Goal: Check status: Check status

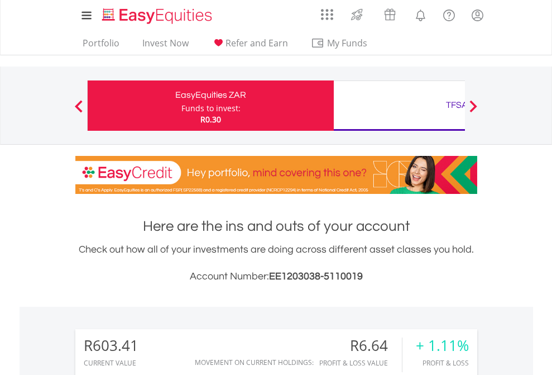
scroll to position [107, 175]
click at [182, 106] on div "Funds to invest:" at bounding box center [211, 108] width 59 height 11
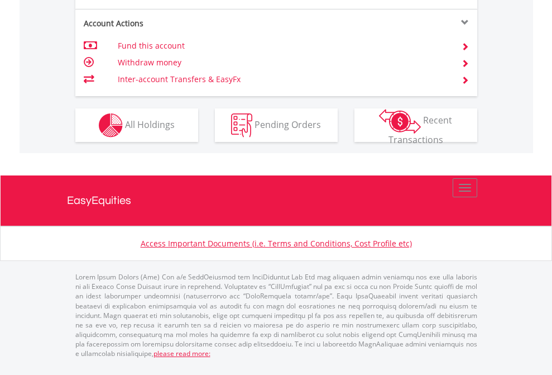
scroll to position [1071, 0]
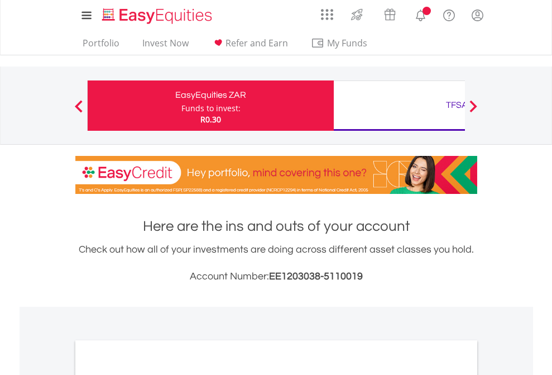
scroll to position [671, 0]
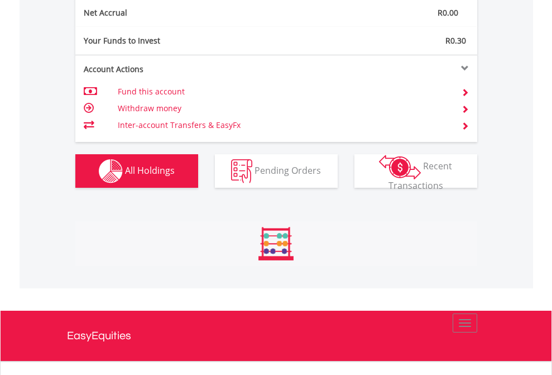
scroll to position [107, 175]
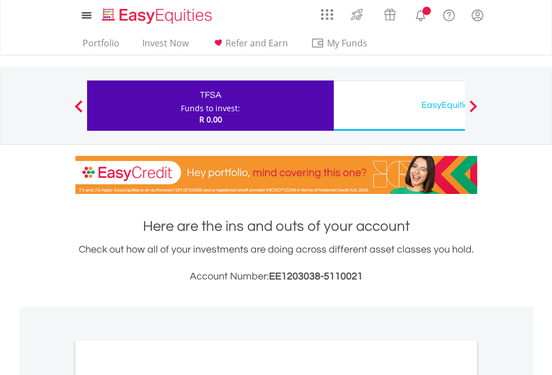
scroll to position [671, 0]
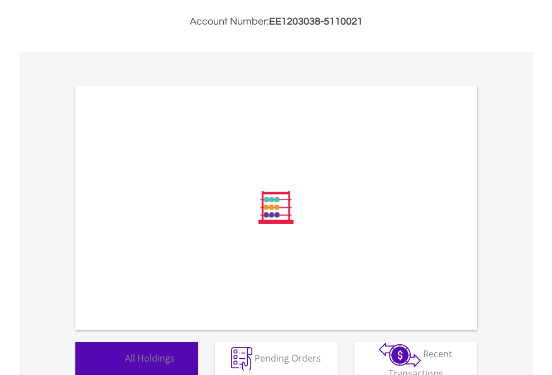
click at [125, 358] on span "All Holdings" at bounding box center [150, 357] width 50 height 12
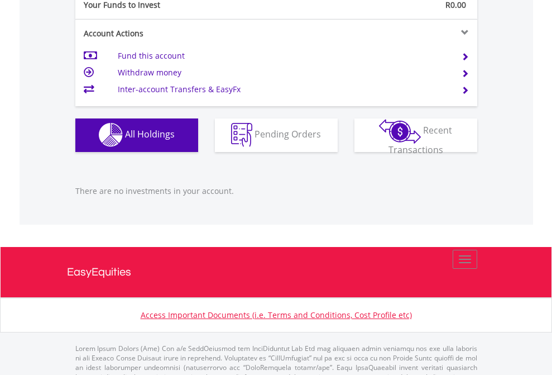
scroll to position [1106, 0]
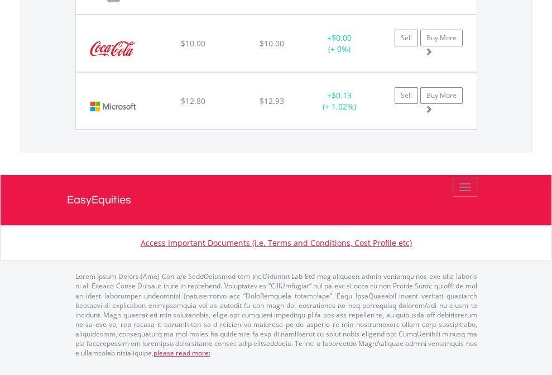
scroll to position [107, 175]
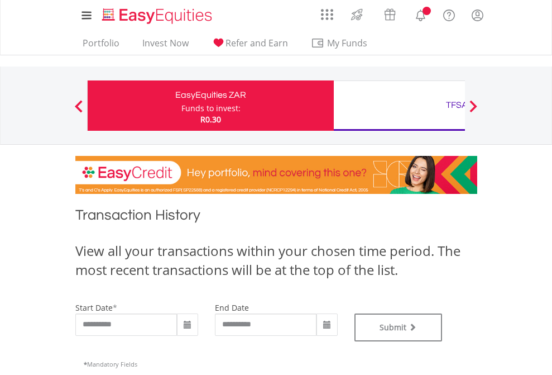
type input "**********"
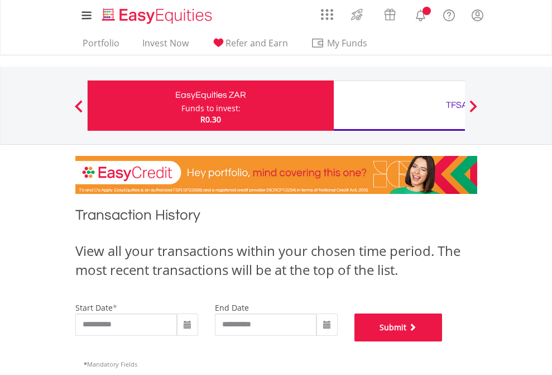
click at [443, 341] on button "Submit" at bounding box center [399, 327] width 88 height 28
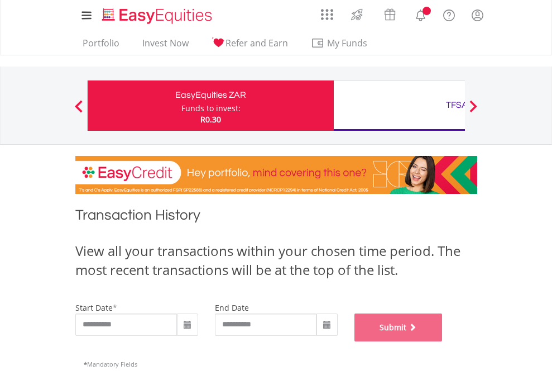
scroll to position [453, 0]
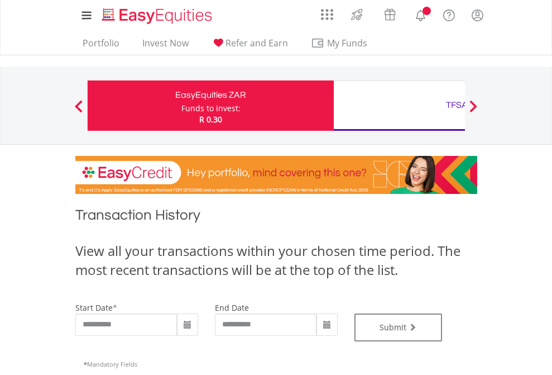
click at [399, 106] on div "TFSA" at bounding box center [457, 105] width 233 height 16
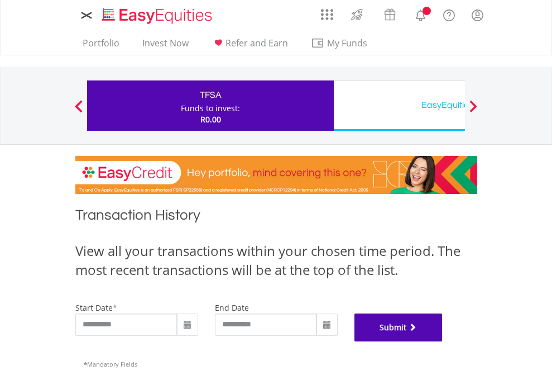
click at [443, 341] on button "Submit" at bounding box center [399, 327] width 88 height 28
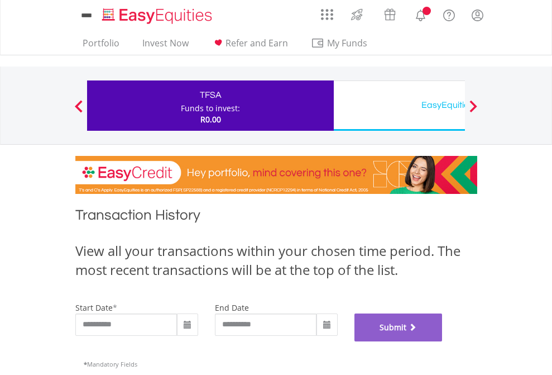
scroll to position [453, 0]
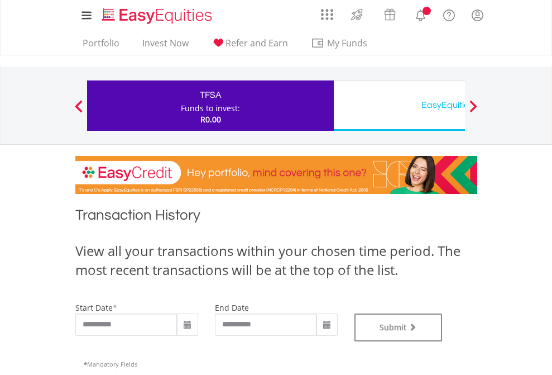
click at [399, 106] on div "EasyEquities USD" at bounding box center [457, 105] width 233 height 16
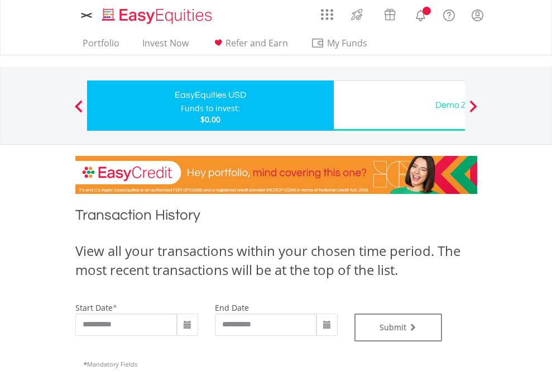
type input "**********"
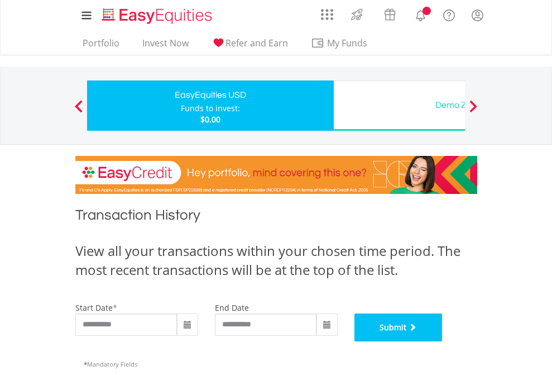
click at [443, 341] on button "Submit" at bounding box center [399, 327] width 88 height 28
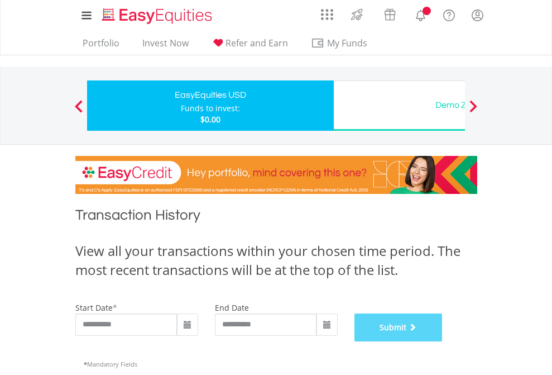
scroll to position [453, 0]
